Goal: Transaction & Acquisition: Subscribe to service/newsletter

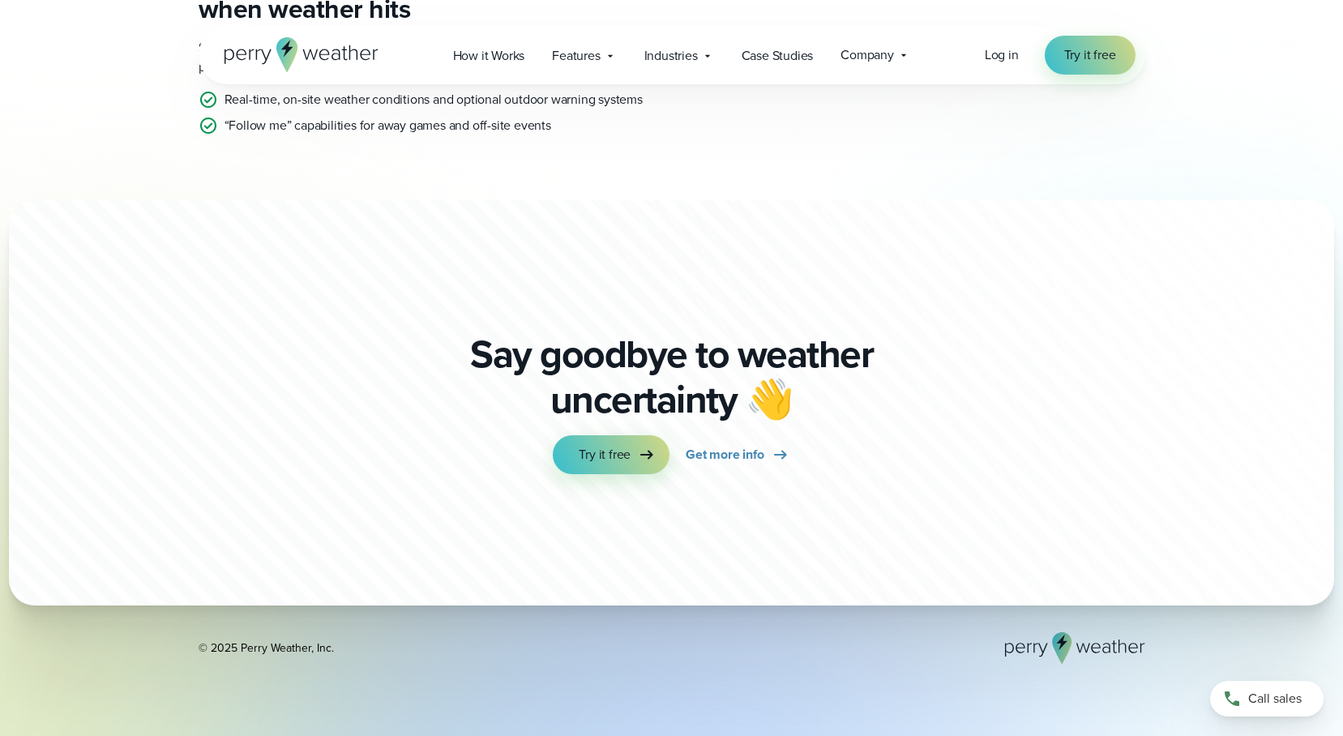
scroll to position [404, 0]
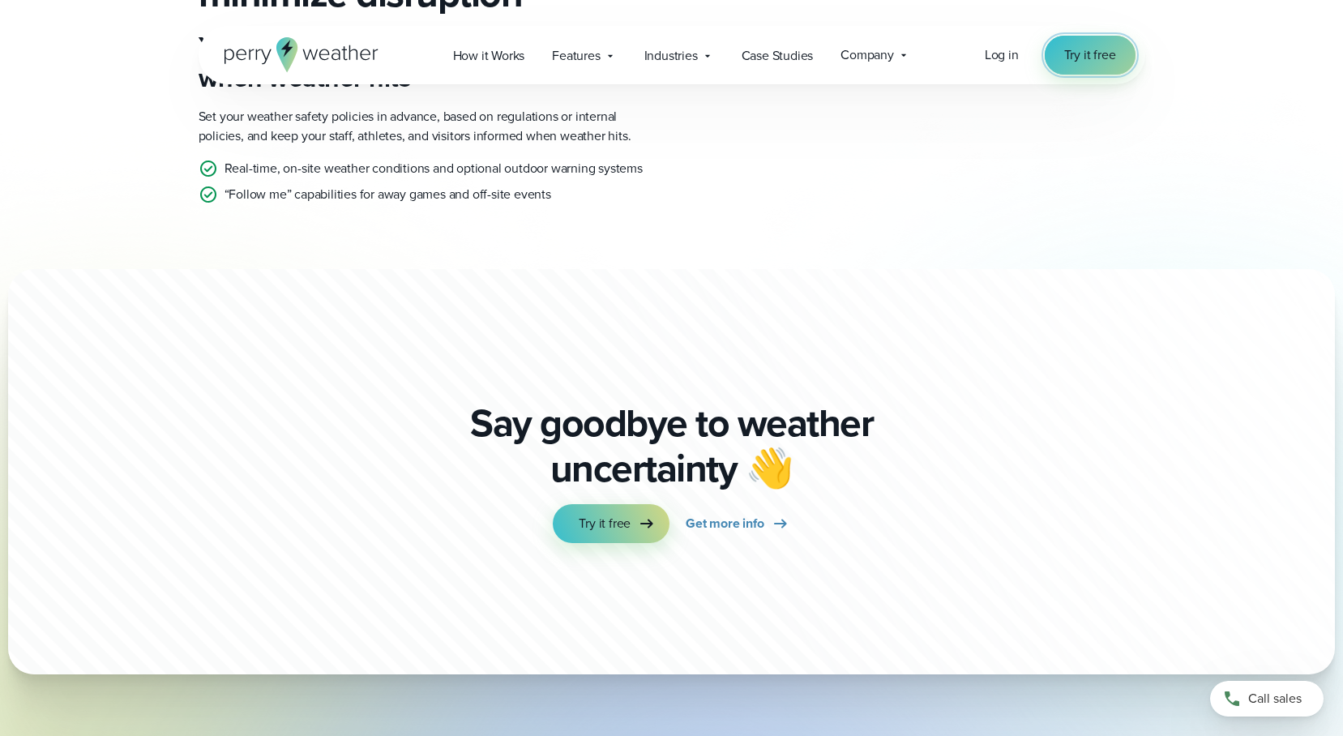
click at [1086, 61] on span "Try it free" at bounding box center [1090, 54] width 52 height 19
